Goal: Task Accomplishment & Management: Manage account settings

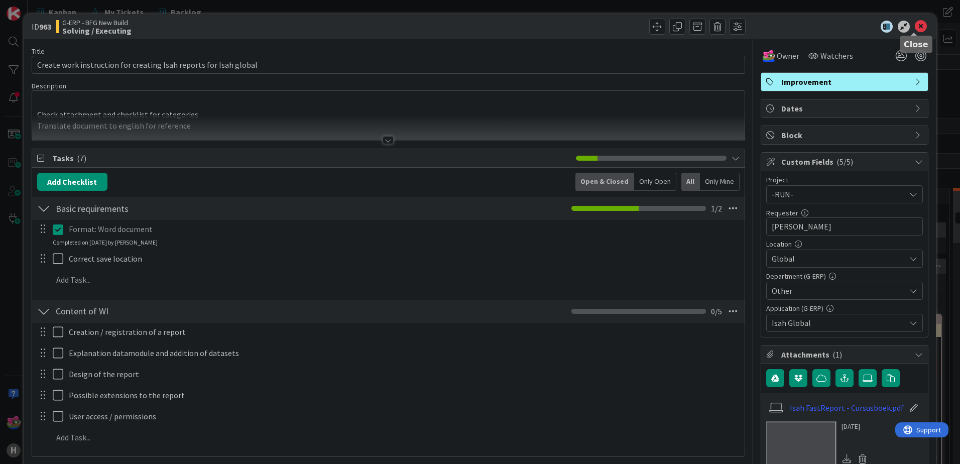
click at [915, 28] on icon at bounding box center [921, 27] width 12 height 12
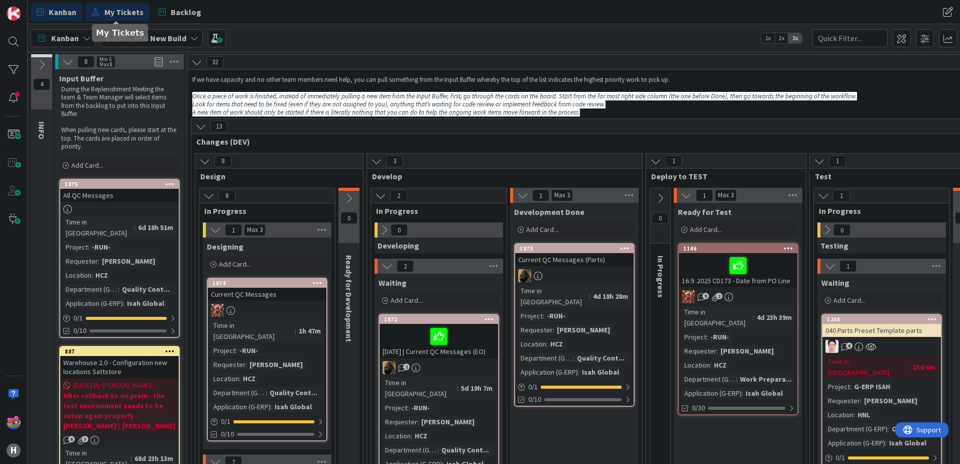
click at [123, 15] on span "My Tickets" at bounding box center [123, 12] width 39 height 12
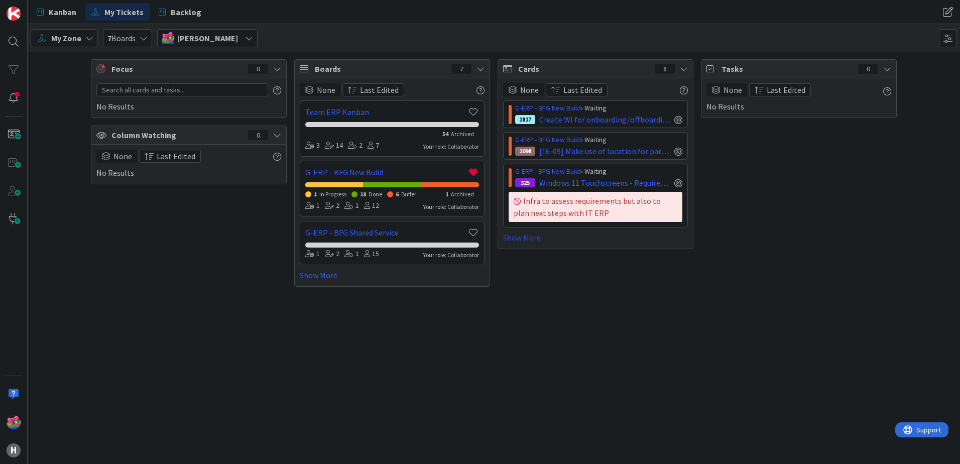
click at [532, 237] on link "Show More" at bounding box center [595, 237] width 185 height 12
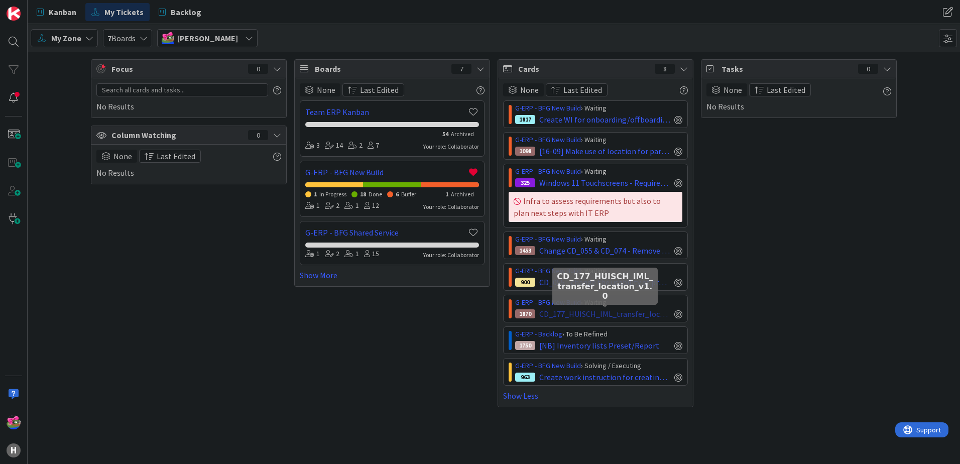
click at [653, 308] on span "CD_177_HUISCH_IML_transfer_location_v1.0" at bounding box center [604, 314] width 131 height 12
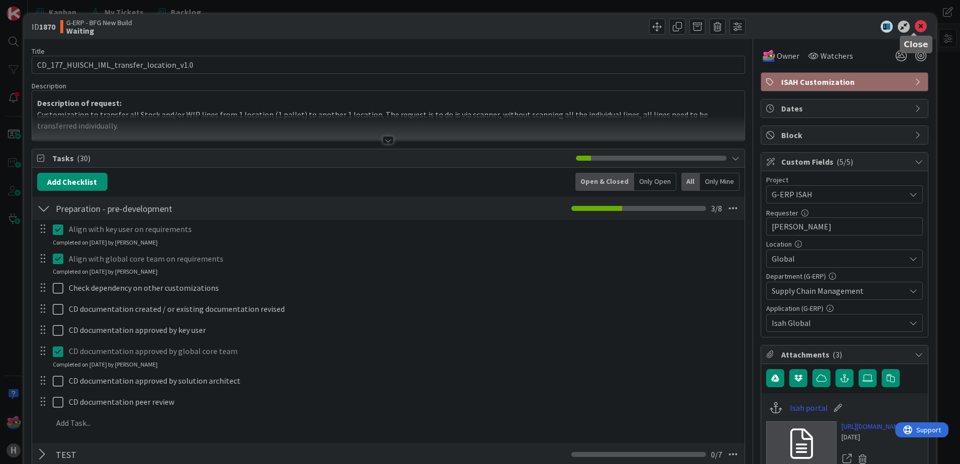
click at [915, 24] on icon at bounding box center [921, 27] width 12 height 12
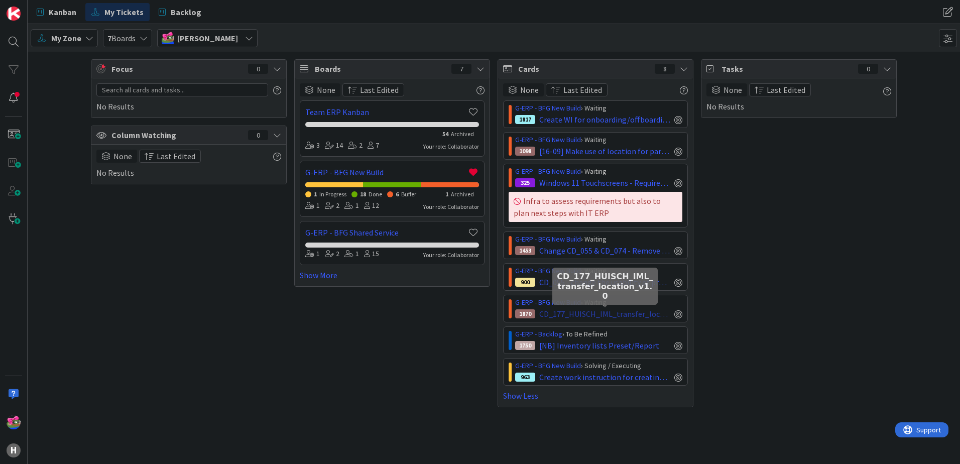
click at [599, 314] on span "CD_177_HUISCH_IML_transfer_location_v1.0" at bounding box center [604, 314] width 131 height 12
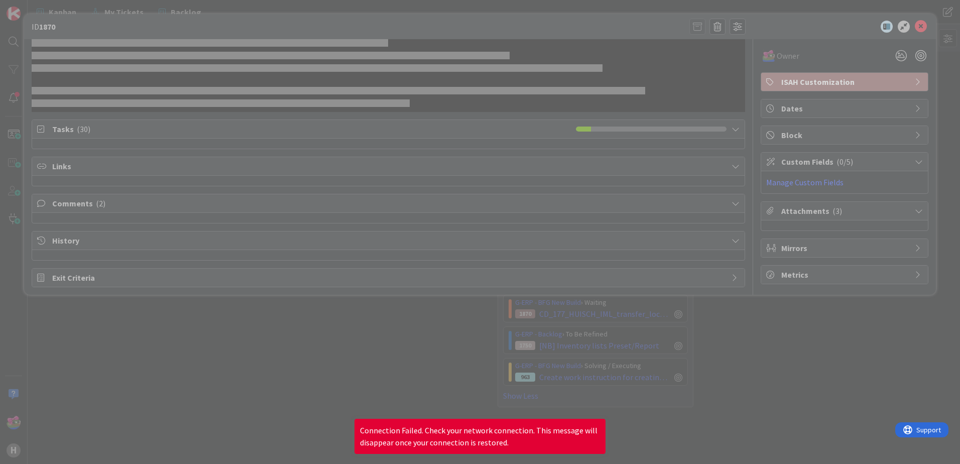
click at [775, 366] on div at bounding box center [480, 232] width 960 height 464
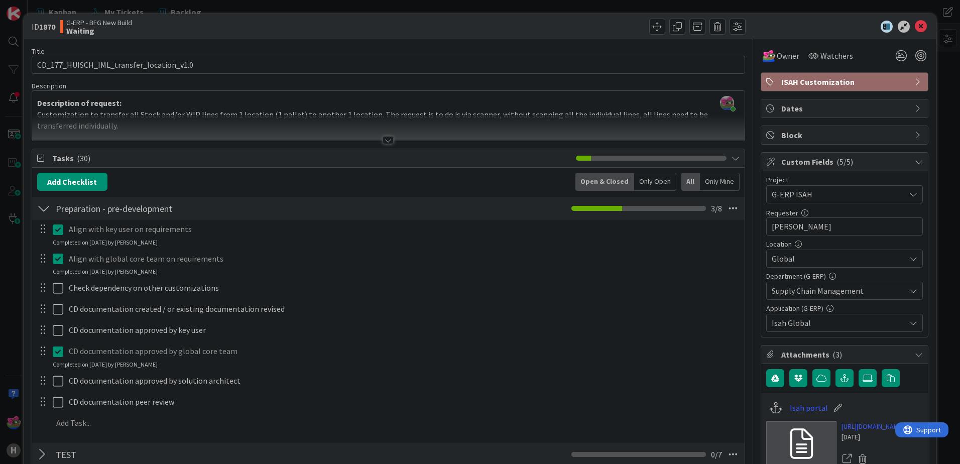
click at [813, 136] on span "Block" at bounding box center [845, 135] width 129 height 12
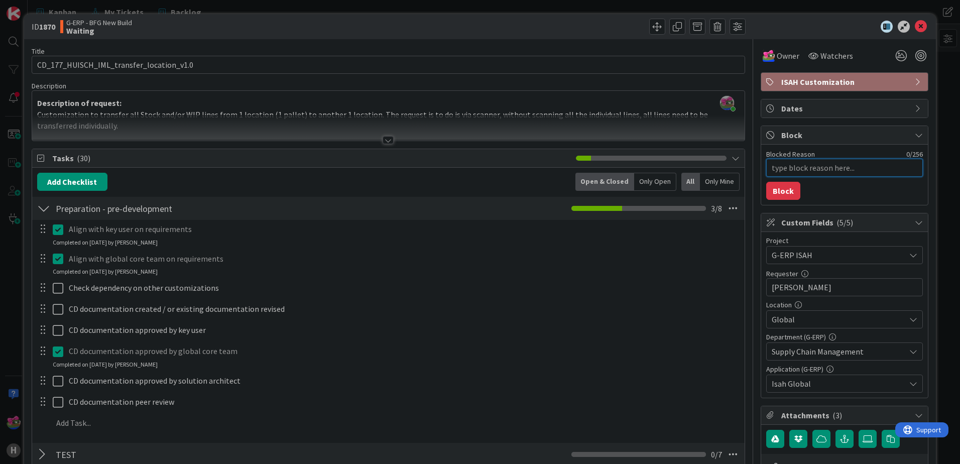
click at [807, 165] on textarea "Blocked Reason" at bounding box center [844, 168] width 157 height 18
type textarea "x"
type textarea "W"
type textarea "x"
type textarea "Wa"
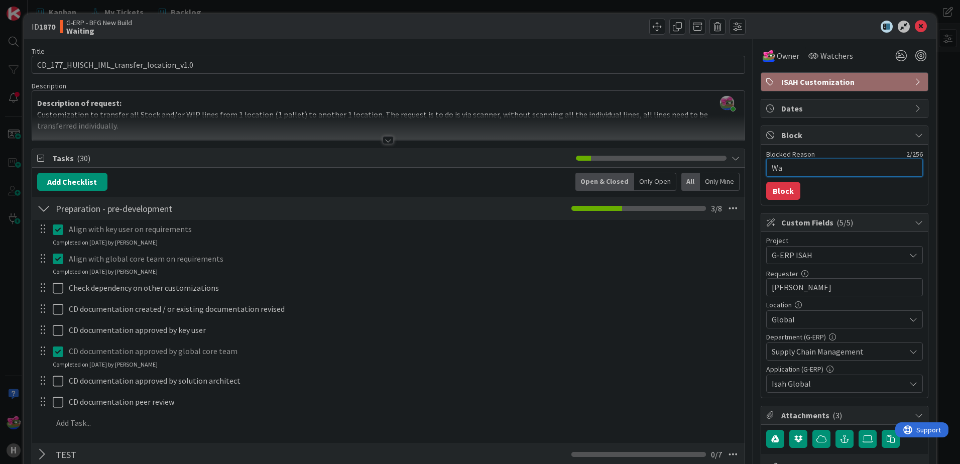
type textarea "x"
type textarea "Wai"
type textarea "x"
type textarea "Wait"
type textarea "x"
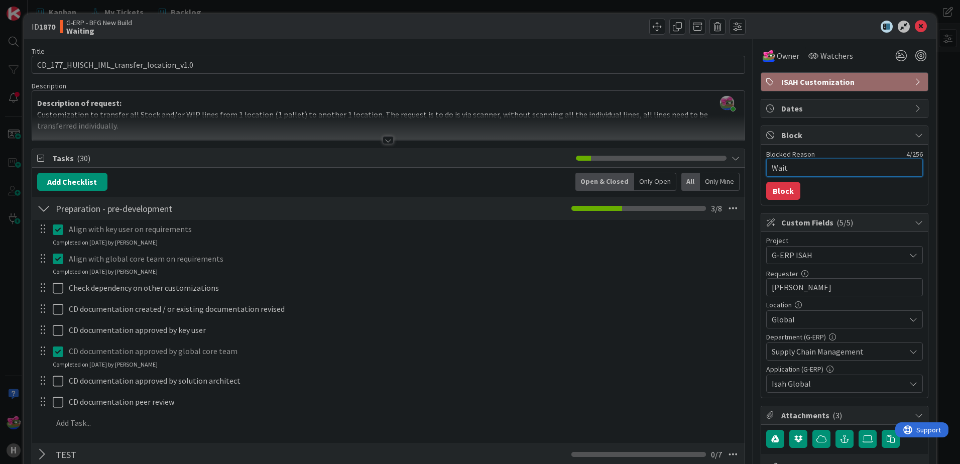
type textarea "Waiti"
type textarea "x"
type textarea "Waitin"
type textarea "x"
type textarea "Waiting"
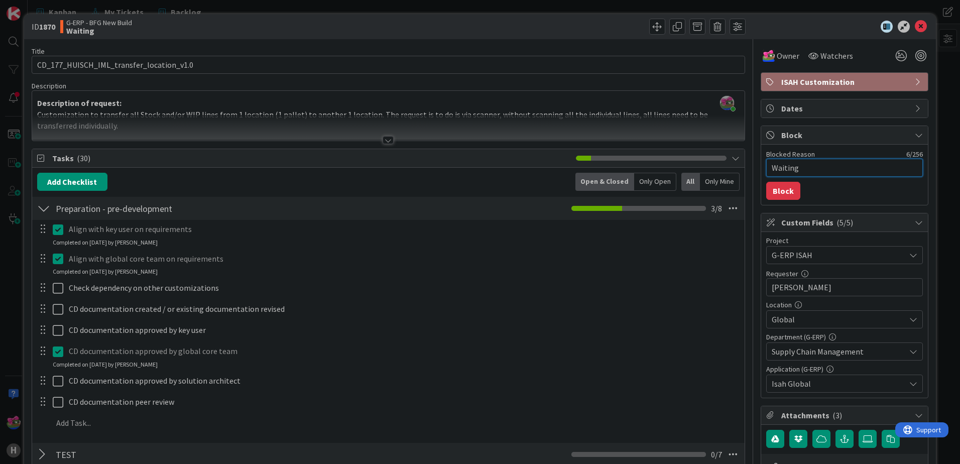
type textarea "x"
type textarea "Waiting"
type textarea "x"
type textarea "Waiting f"
type textarea "x"
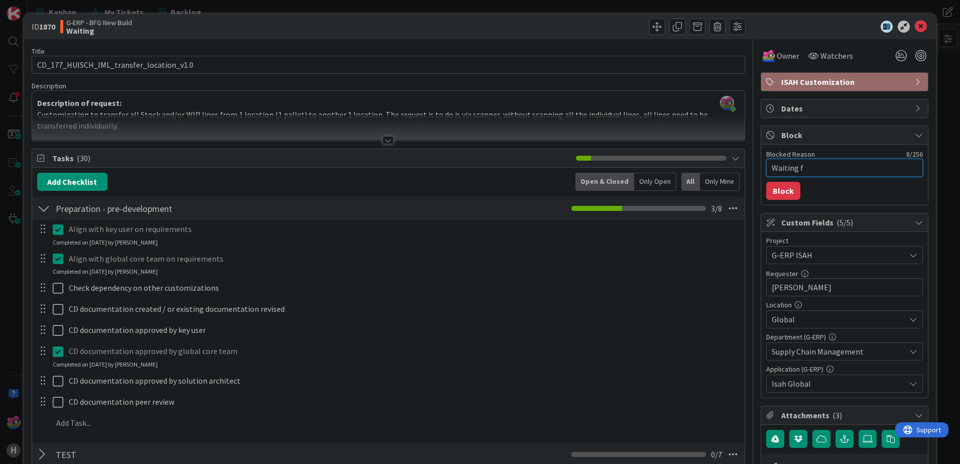
type textarea "Waiting fo"
type textarea "x"
type textarea "Waiting for"
type textarea "x"
type textarea "Waiting for"
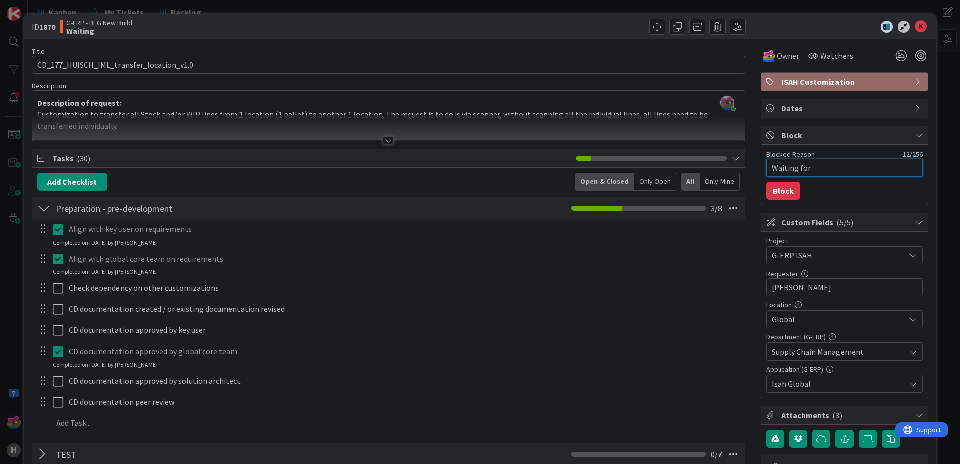
type textarea "x"
type textarea "Waiting for a"
type textarea "x"
type textarea "Waiting for ap"
type textarea "x"
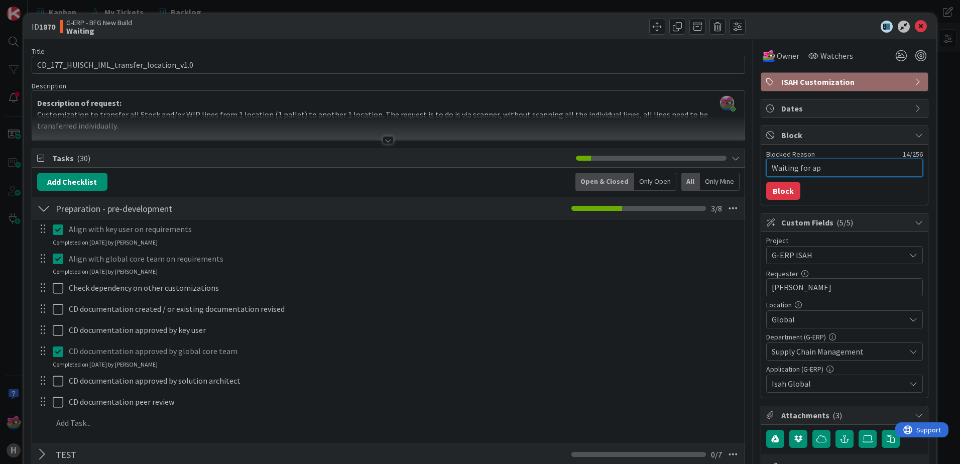
type textarea "Waiting for app"
type textarea "x"
type textarea "Waiting for appr"
type textarea "x"
type textarea "Waiting for appro"
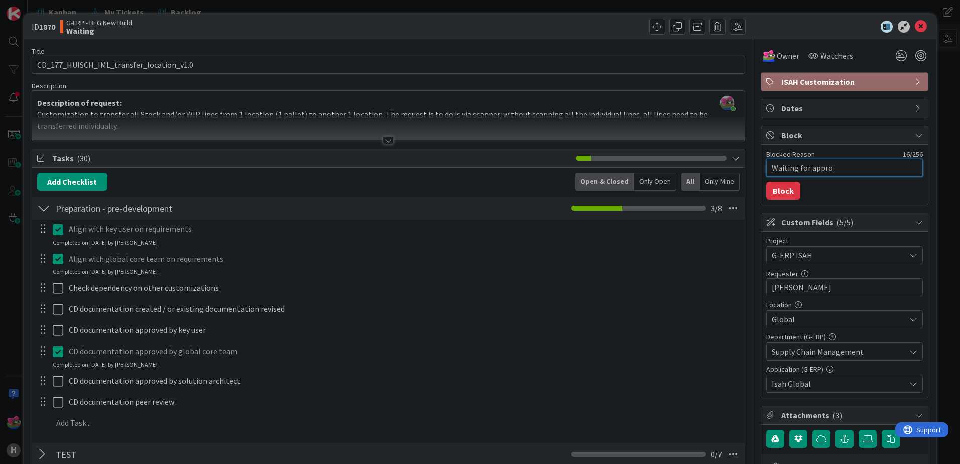
type textarea "x"
type textarea "Waiting for approv"
type textarea "x"
type textarea "Waiting for approva"
type textarea "x"
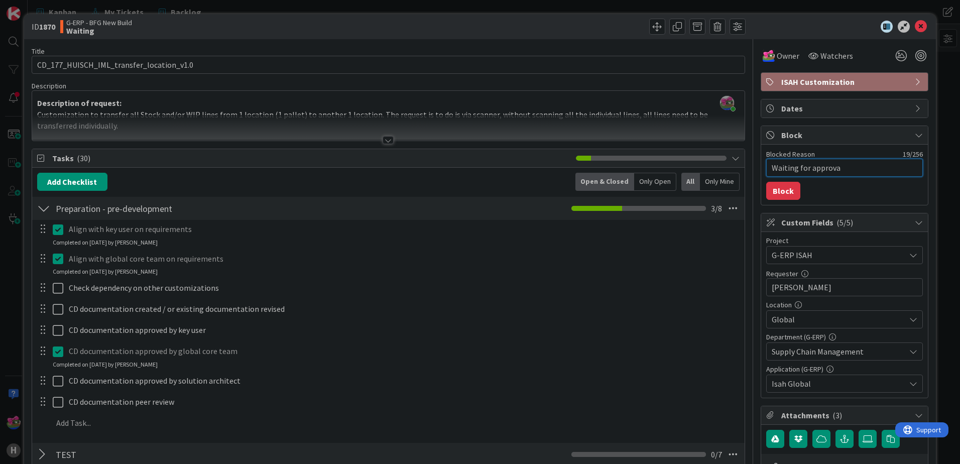
type textarea "Waiting for approval"
type textarea "x"
type textarea "Waiting for approval"
type textarea "x"
type textarea "Waiting for approval f"
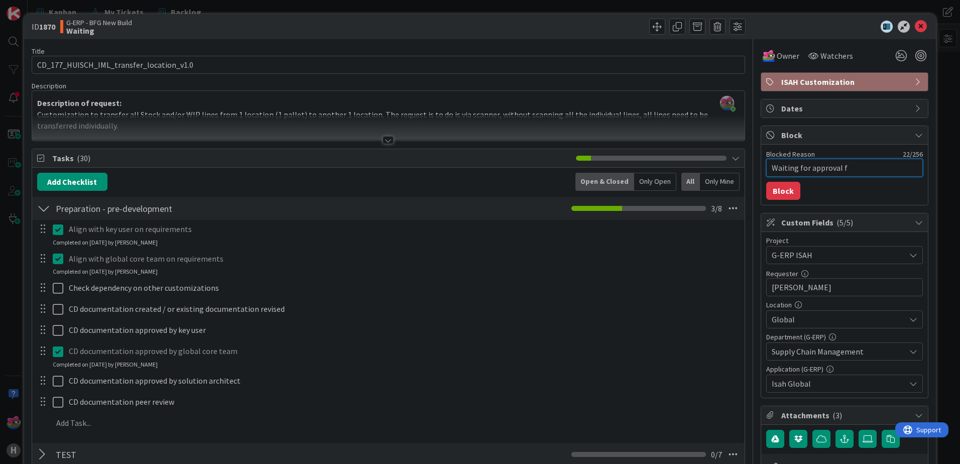
type textarea "x"
type textarea "Waiting for approval fr"
type textarea "x"
type textarea "Waiting for approval fro"
type textarea "x"
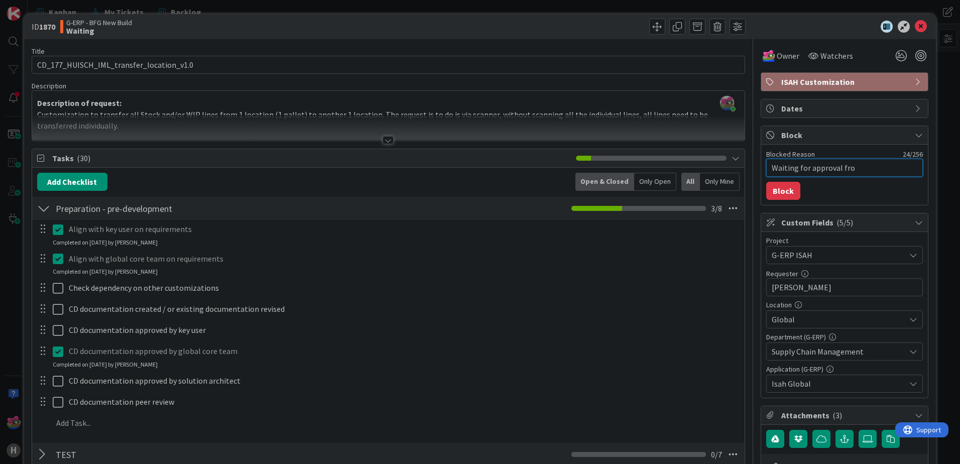
type textarea "Waiting for approval from"
type textarea "x"
type textarea "Waiting for approval from"
type textarea "x"
type textarea "Waiting for approval from M"
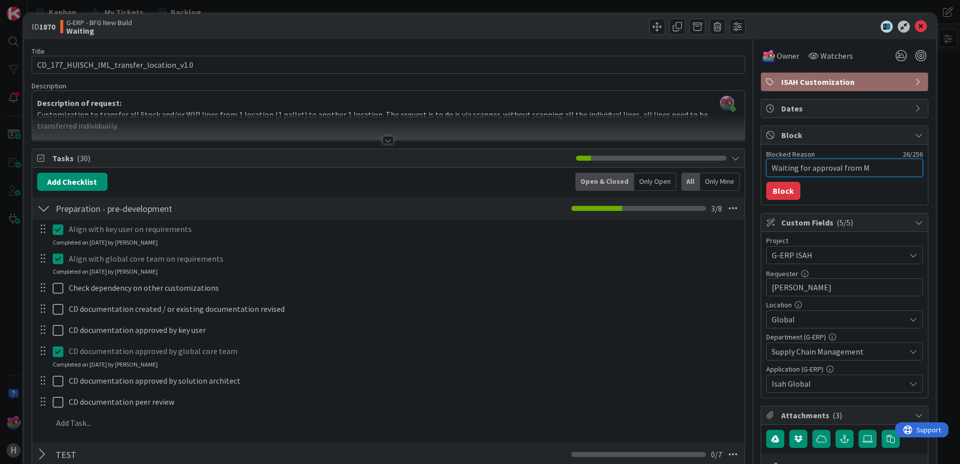
type textarea "x"
type textarea "Waiting for approval from [PERSON_NAME]"
type textarea "x"
type textarea "Waiting for approval from Mar"
type textarea "x"
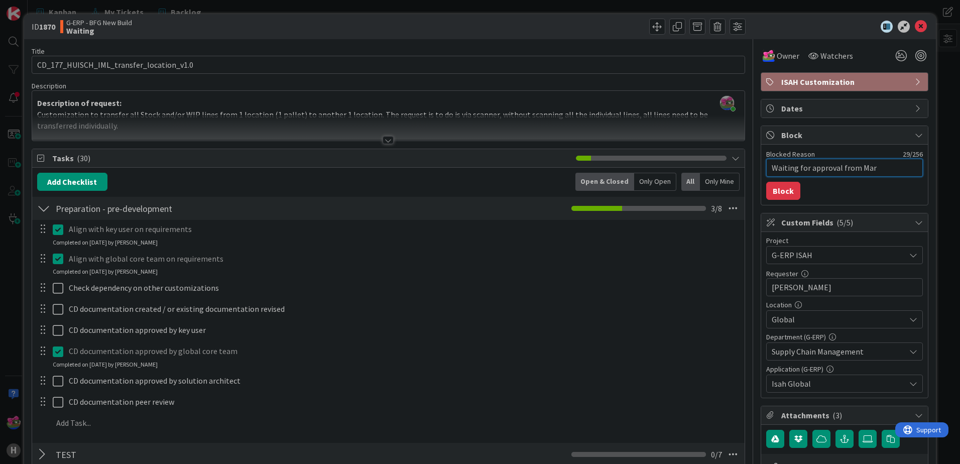
type textarea "Waiting for approval from Mart"
type textarea "x"
type textarea "Waiting for approval from [PERSON_NAME]"
type textarea "x"
type textarea "Waiting for approval from [PERSON_NAME]"
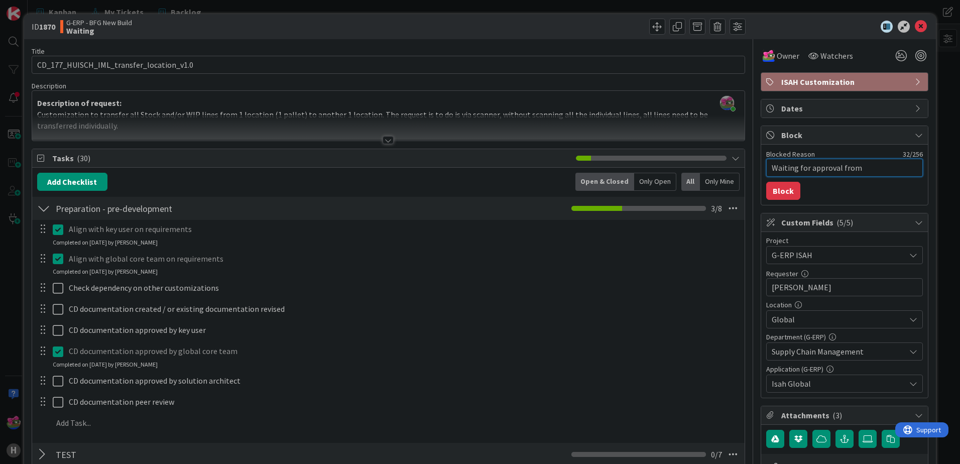
drag, startPoint x: 832, startPoint y: 168, endPoint x: 900, endPoint y: 165, distance: 68.3
click at [900, 165] on textarea "Waiting for approval from [PERSON_NAME]" at bounding box center [844, 168] width 157 height 18
type textarea "x"
type textarea "Waiting for approvals"
type textarea "x"
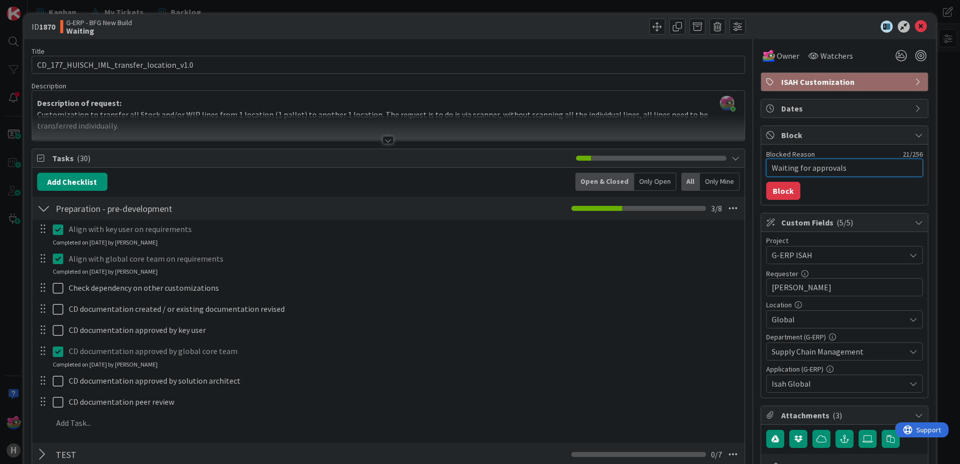
type textarea "Waiting for approvals"
type textarea "x"
type textarea "Waiting for approvals f"
type textarea "x"
type textarea "Waiting for approvals fr"
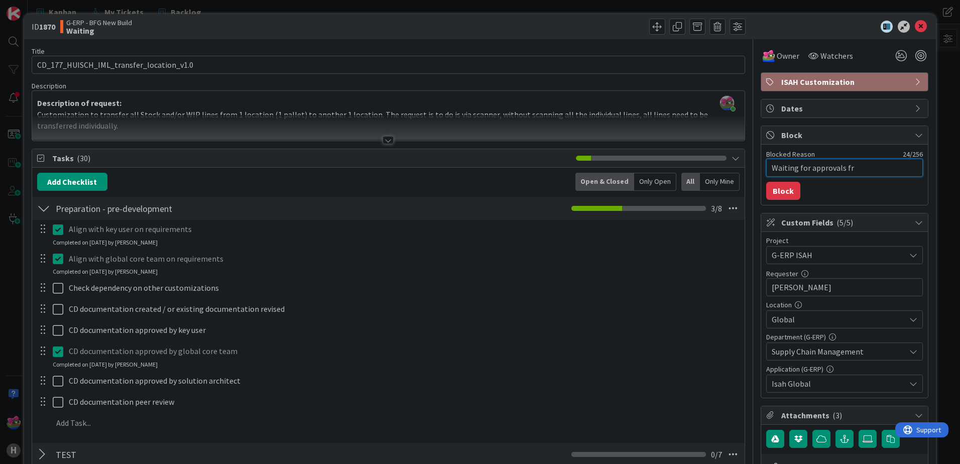
type textarea "x"
type textarea "Waiting for approvals fro"
type textarea "x"
type textarea "Waiting for approvals from"
type textarea "x"
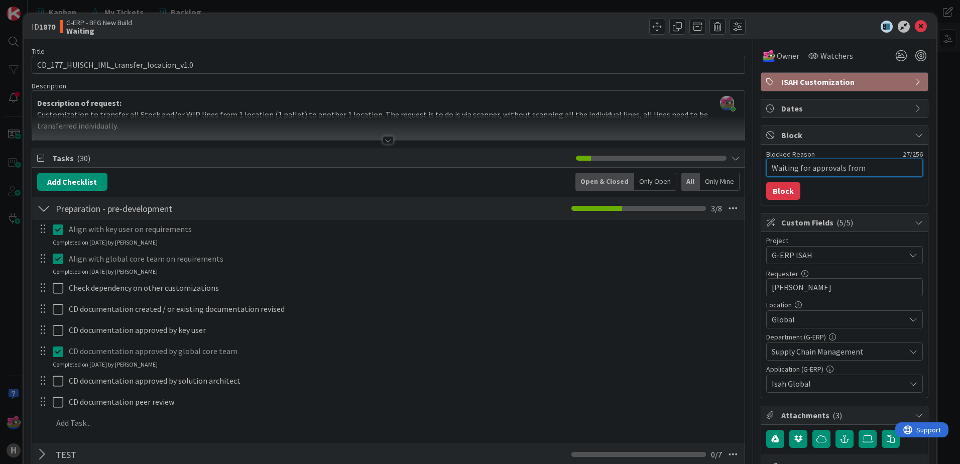
type textarea "Waiting for approvals from M"
type textarea "x"
type textarea "Waiting for approvals from Ma"
type textarea "x"
type textarea "Waiting for approvals from Mar"
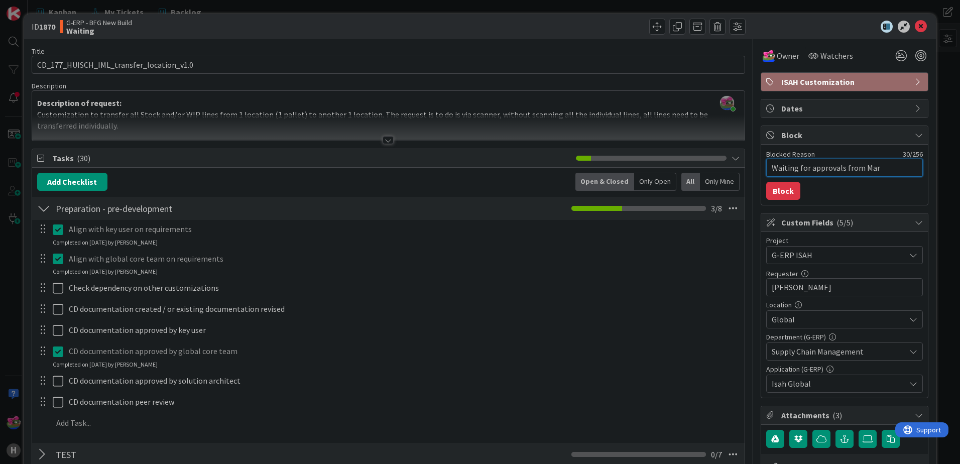
type textarea "x"
type textarea "Waiting for approvals from Mart"
type textarea "x"
type textarea "Waiting for approvals from [PERSON_NAME]"
type textarea "x"
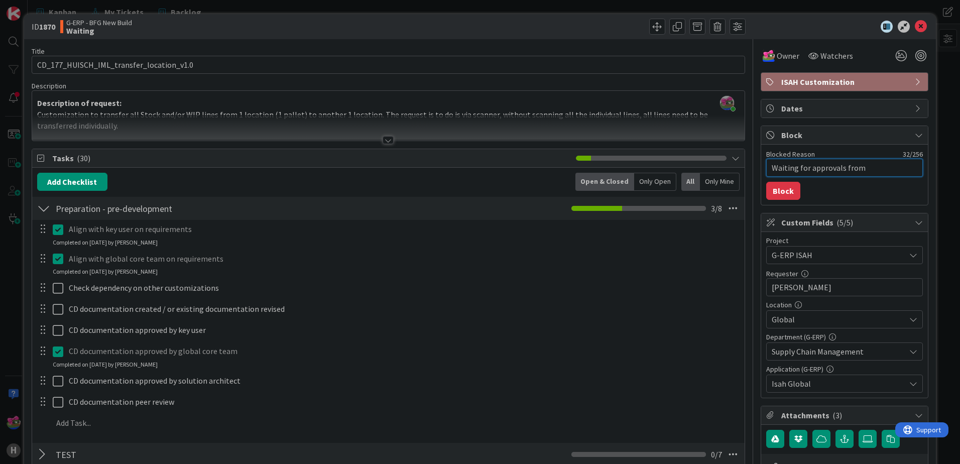
type textarea "Waiting for approvals from [PERSON_NAME]"
type textarea "x"
type textarea "Waiting for approvals from [PERSON_NAME]"
type textarea "x"
type textarea "Waiting for approvals from [PERSON_NAME]"
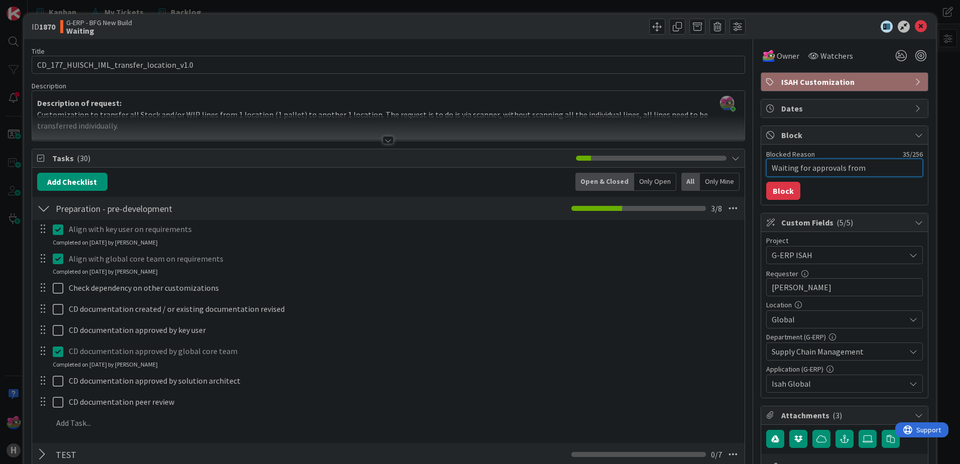
type textarea "x"
type textarea "Waiting for approvals from [PERSON_NAME] a"
type textarea "x"
type textarea "Waiting for approvals from [PERSON_NAME] an"
type textarea "x"
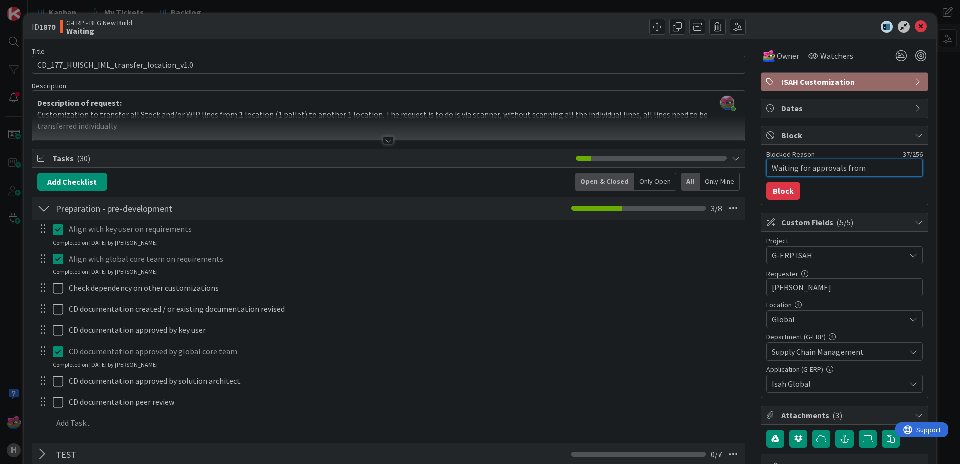
type textarea "Waiting for approvals from [PERSON_NAME] and"
type textarea "x"
type textarea "Waiting for approvals from [PERSON_NAME] an"
type textarea "x"
type textarea "Waiting for approvals from [PERSON_NAME] a"
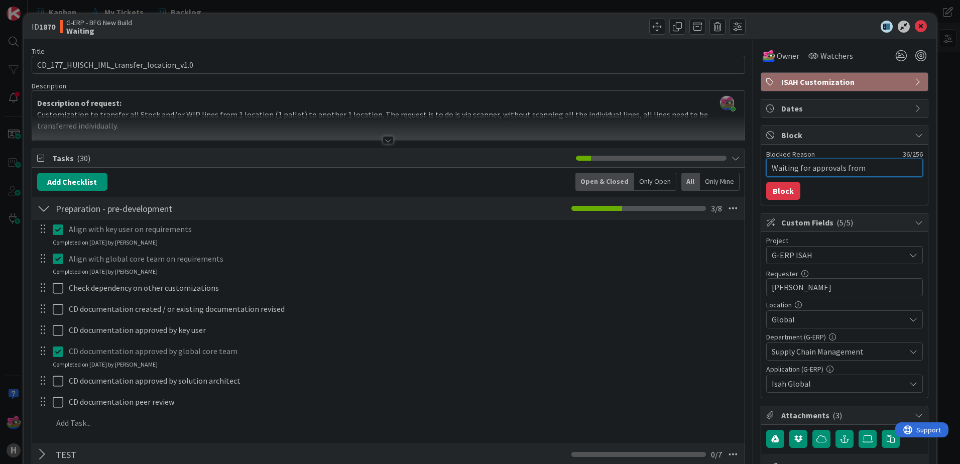
type textarea "x"
type textarea "Waiting for approvals from [PERSON_NAME]"
type textarea "x"
type textarea "Waiting for approvals from [PERSON_NAME]"
type textarea "x"
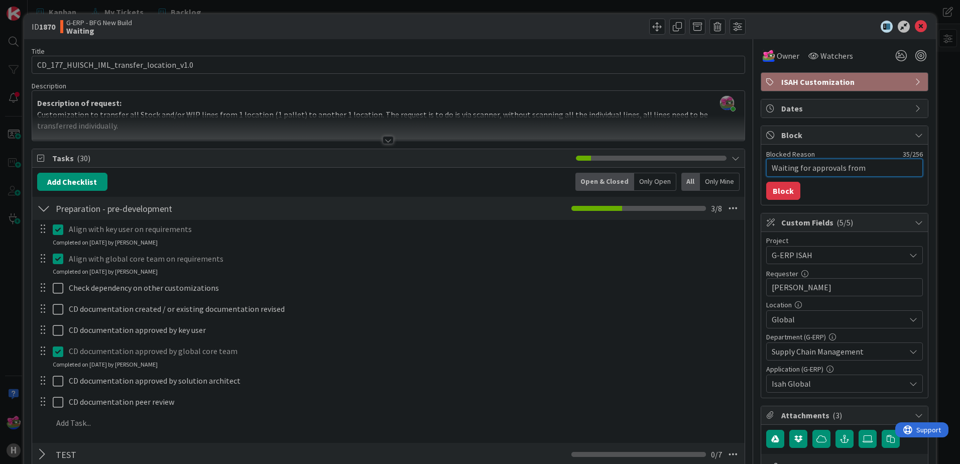
type textarea "Waiting for approvals from [PERSON_NAME]"
type textarea "x"
type textarea "Waiting for approvals from [PERSON_NAME]"
type textarea "x"
type textarea "Waiting for approvals from [PERSON_NAME] a"
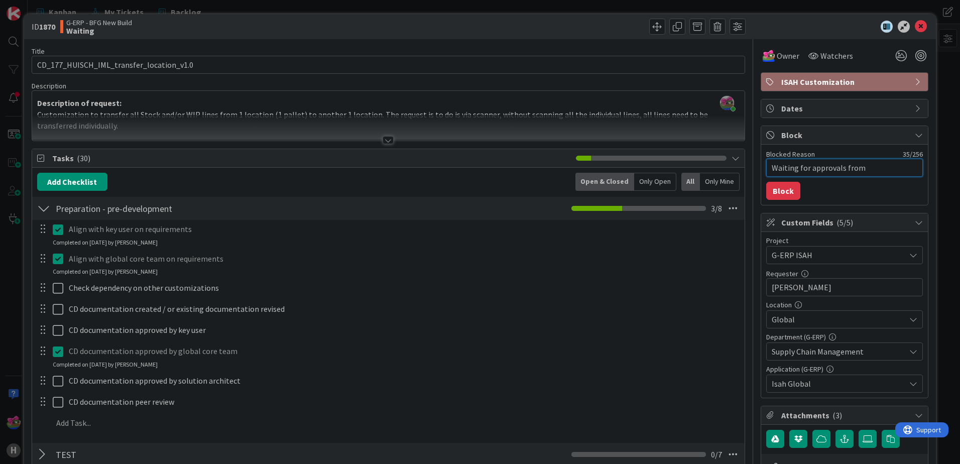
type textarea "x"
type textarea "Waiting for approvals from [PERSON_NAME] an"
type textarea "x"
type textarea "Waiting for approvals from [PERSON_NAME] and"
type textarea "x"
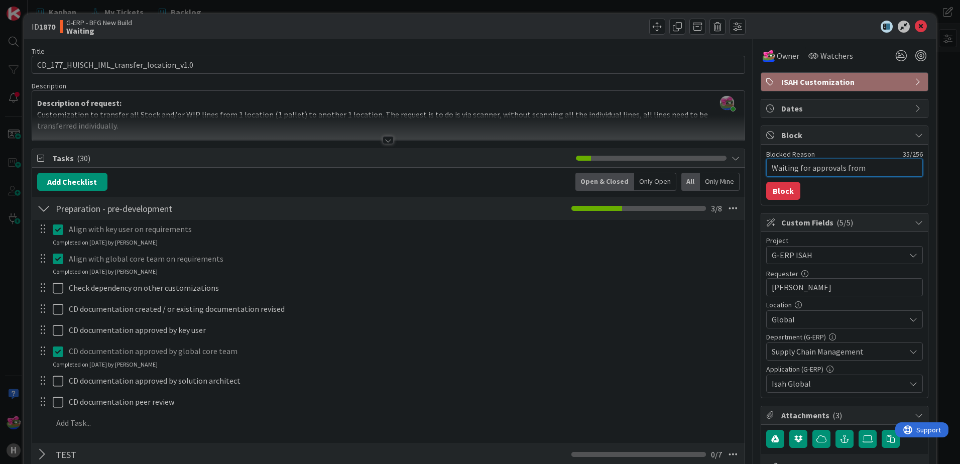
type textarea "Waiting for approvals from [PERSON_NAME] and"
type textarea "x"
type textarea "Waiting for approvals from [PERSON_NAME] and"
type textarea "x"
type textarea "Waiting for approvals from [PERSON_NAME] an"
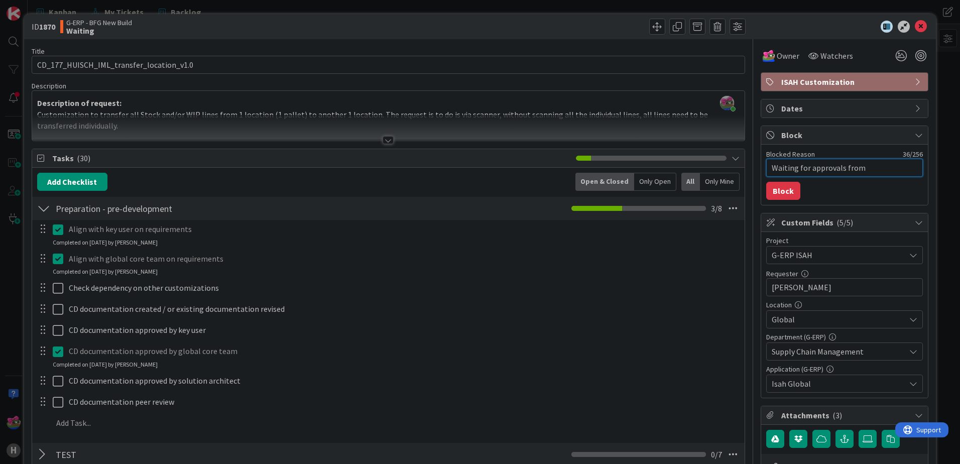
type textarea "x"
type textarea "Waiting for approvals from [PERSON_NAME] a"
type textarea "x"
type textarea "Waiting for approvals from [PERSON_NAME]"
type textarea "x"
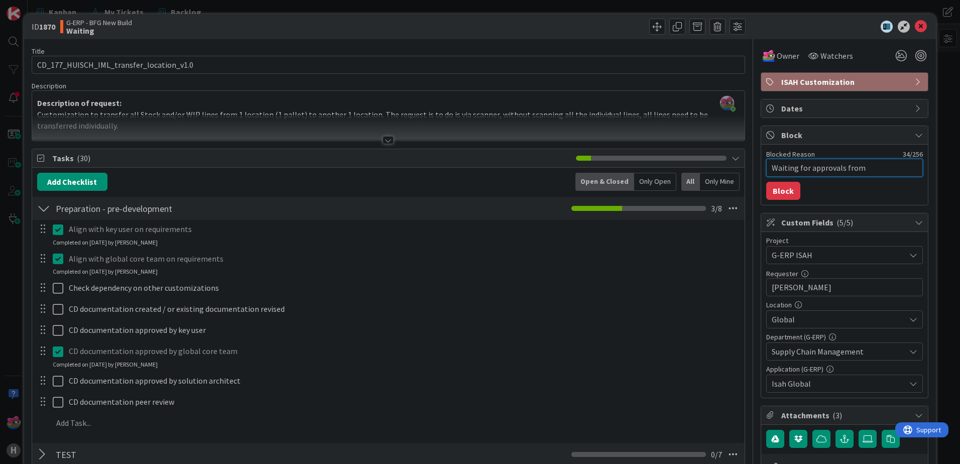
type textarea "Waiting for approvals from [PERSON_NAME] a"
type textarea "x"
type textarea "Waiting for approvals from [PERSON_NAME] an"
type textarea "x"
type textarea "Waiting for approvals from [PERSON_NAME] and"
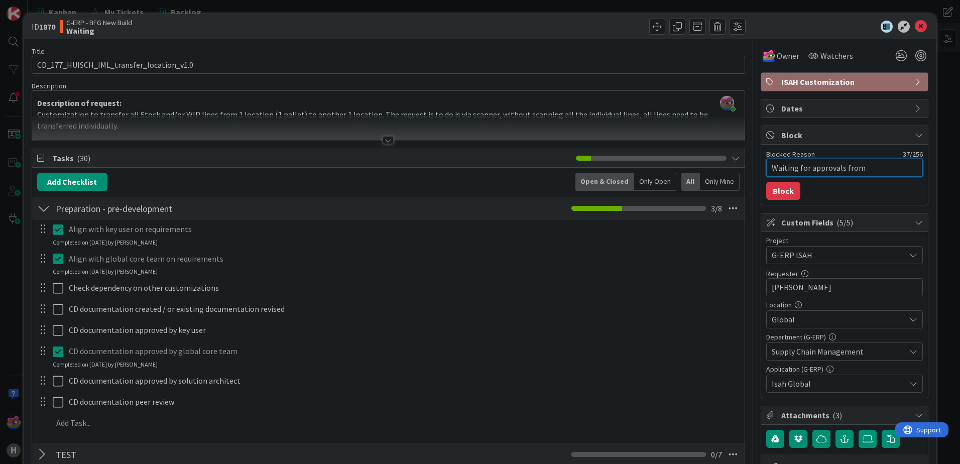
type textarea "x"
type textarea "Waiting for approvals from [PERSON_NAME] and"
type textarea "x"
type textarea "Waiting for approvals from [PERSON_NAME] and"
type textarea "x"
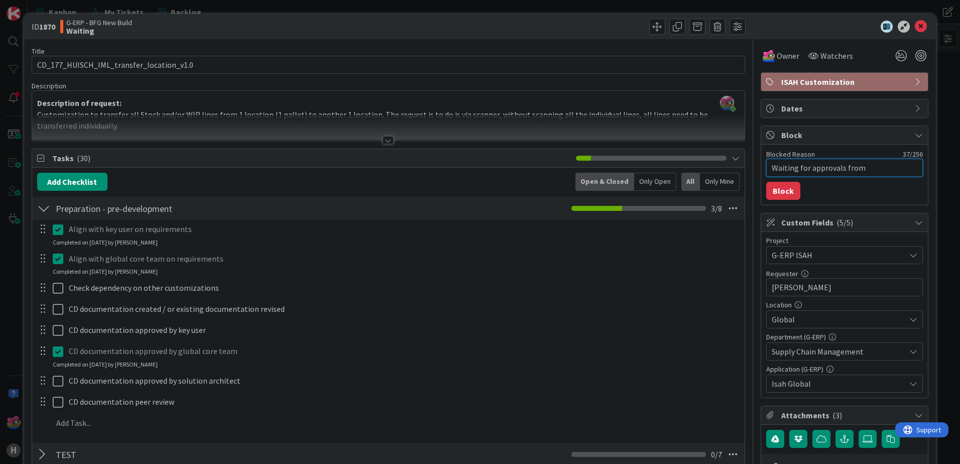
type textarea "Waiting for approvals from [PERSON_NAME] an"
type textarea "x"
type textarea "Waiting for approvals from [PERSON_NAME] a"
type textarea "x"
type textarea "Waiting for approvals from [PERSON_NAME]"
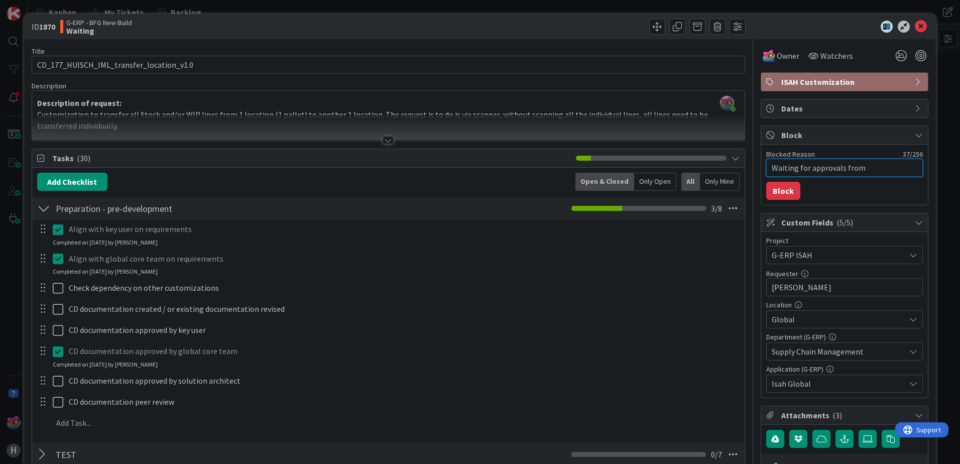
type textarea "x"
type textarea "Waiting for approvals from [PERSON_NAME]"
type textarea "x"
type textarea "Waiting for approvals from [PERSON_NAME]"
type textarea "x"
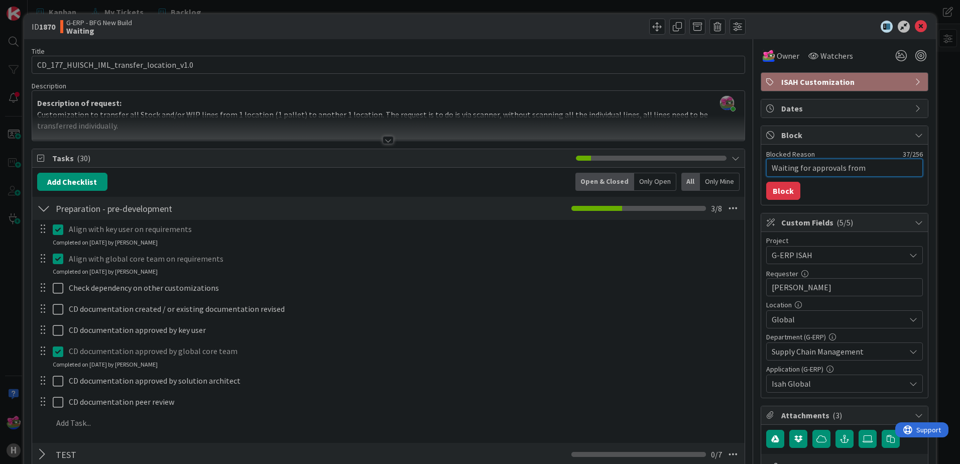
type textarea "Waiting for approvals from Mart"
type textarea "x"
type textarea "Waiting for approvals from Mar"
type textarea "x"
type textarea "Waiting for approvals from Ma"
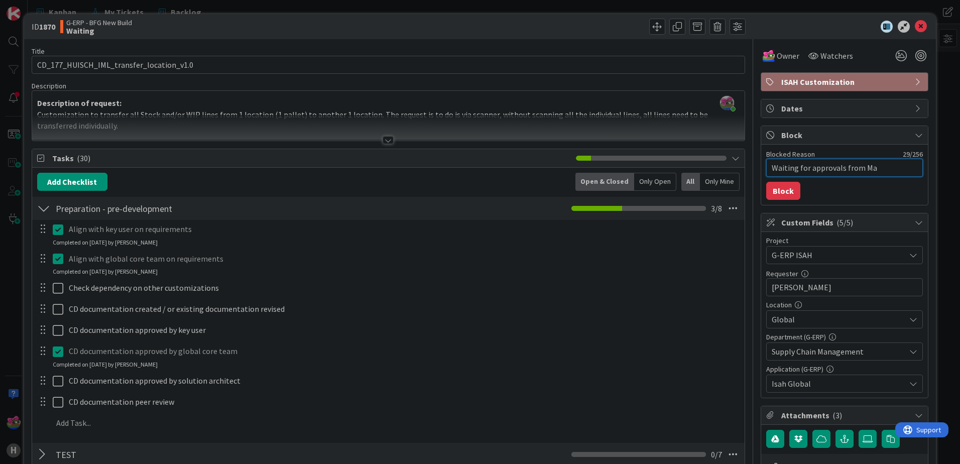
type textarea "x"
type textarea "Waiting for approvals from M"
type textarea "x"
type textarea "Waiting for approvals from"
type textarea "x"
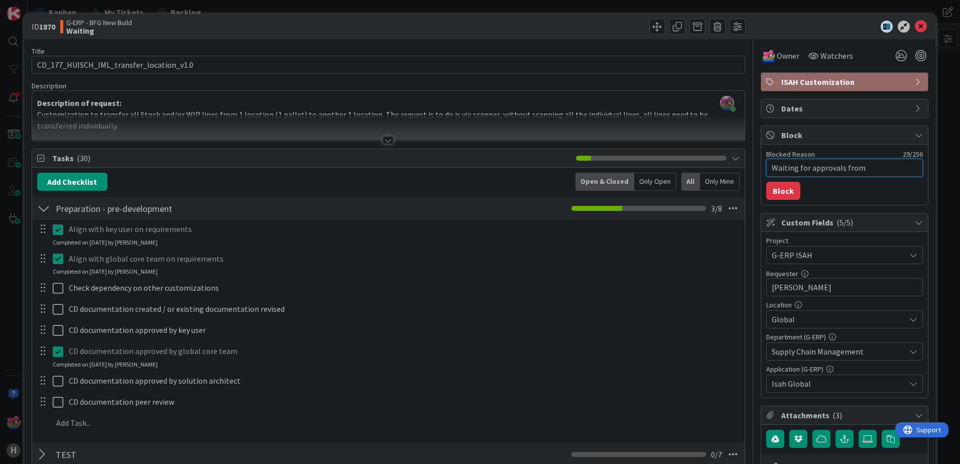
type textarea "Waiting for approvals from"
type textarea "x"
type textarea "Waiting for approvals fro"
type textarea "x"
type textarea "Waiting for approvals fr"
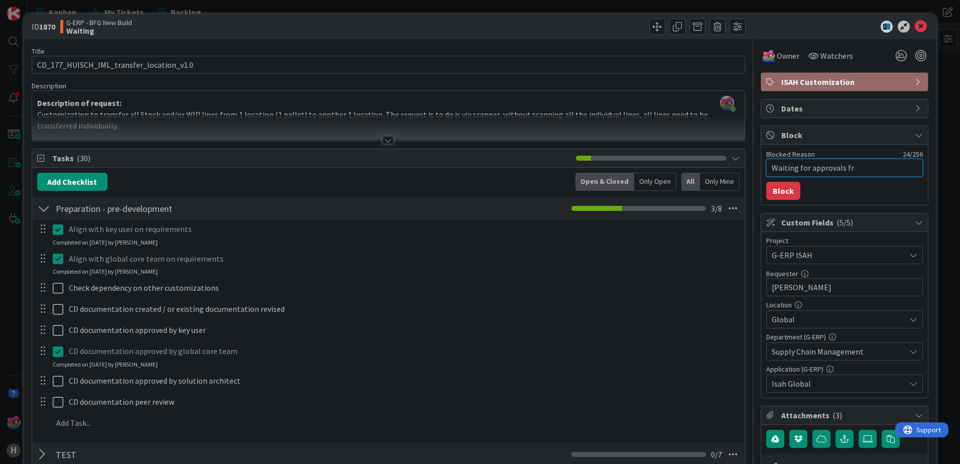
type textarea "x"
type textarea "Waiting for approvals f"
type textarea "x"
type textarea "Waiting for approvals"
click at [775, 196] on button "Block" at bounding box center [783, 191] width 34 height 18
